Goal: Download file/media

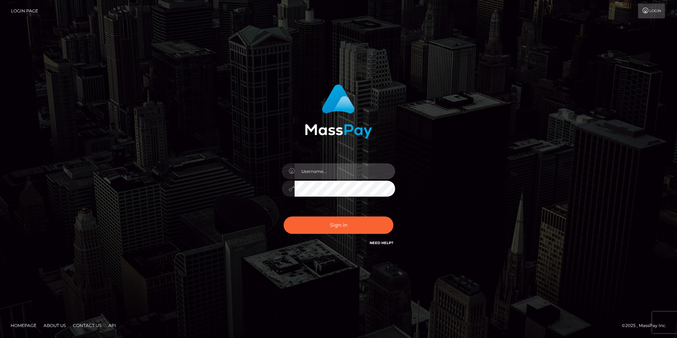
type input "Simone Hayward"
click at [501, 196] on div "Simone Hayward Sign in" at bounding box center [339, 169] width 404 height 180
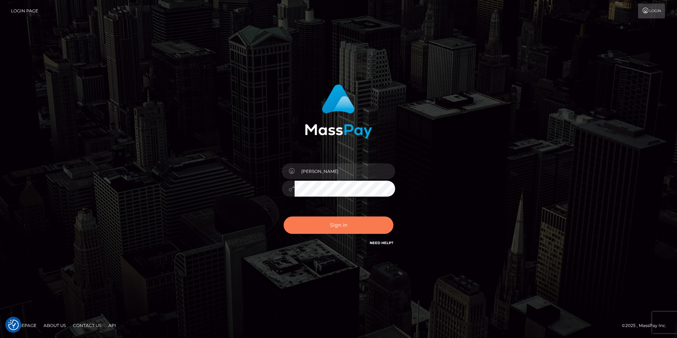
click at [374, 226] on button "Sign in" at bounding box center [339, 224] width 110 height 17
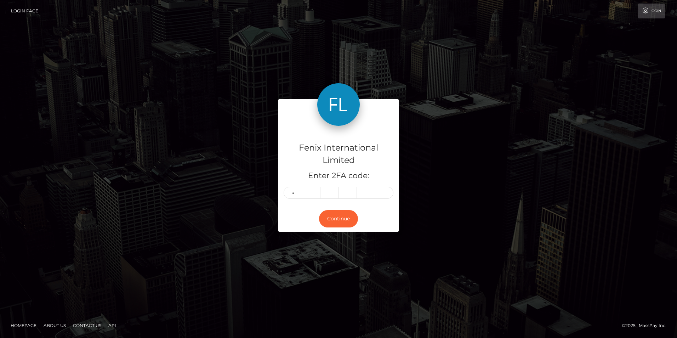
type input "9"
type input "8"
type input "3"
type input "8"
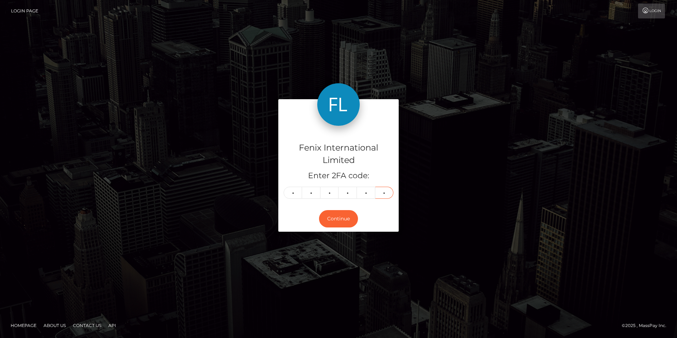
type input "0"
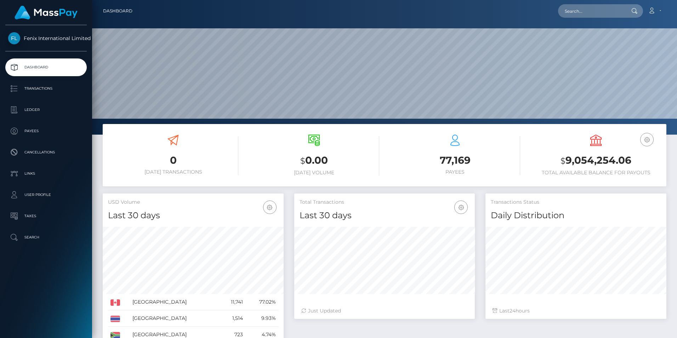
scroll to position [126, 181]
click at [27, 110] on p "Ledger" at bounding box center [46, 109] width 76 height 11
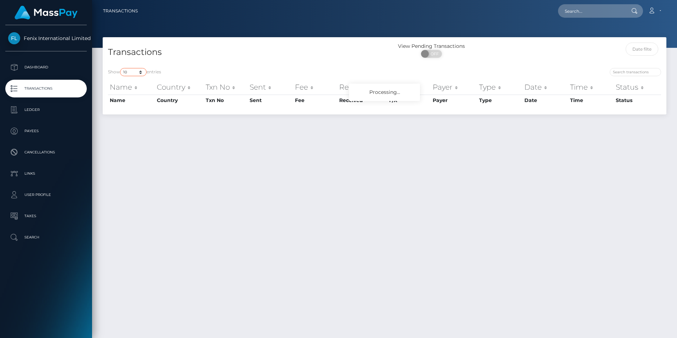
click at [132, 73] on select "10 25 50 100 250 500 1,000 3,500" at bounding box center [133, 72] width 27 height 8
select select "3500"
click at [121, 68] on select "10 25 50 100 250 500 1,000 3,500" at bounding box center [133, 72] width 27 height 8
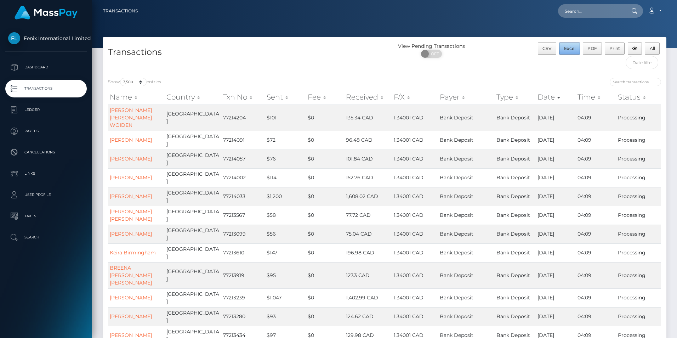
click at [566, 48] on span "Excel" at bounding box center [569, 48] width 11 height 5
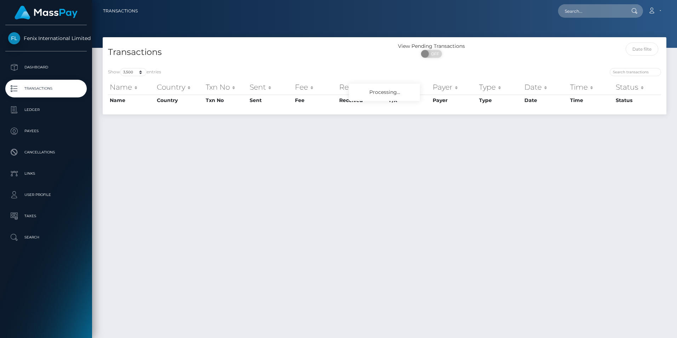
select select "3500"
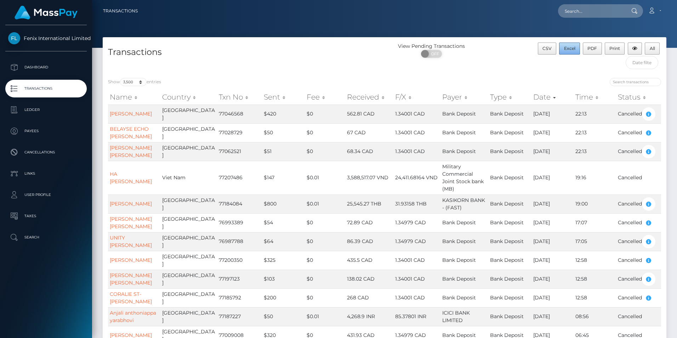
click at [566, 50] on span "Excel" at bounding box center [569, 48] width 11 height 5
